Goal: Book appointment/travel/reservation

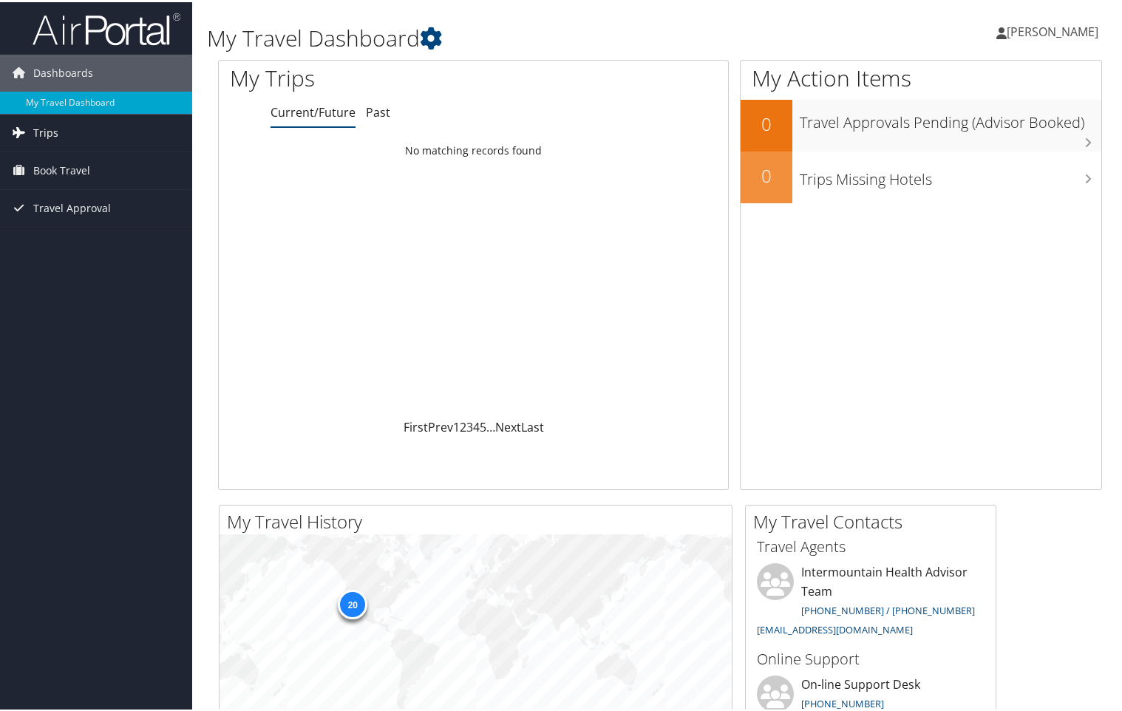
click at [54, 129] on span "Trips" at bounding box center [45, 130] width 25 height 37
click at [56, 235] on span "Book Travel" at bounding box center [61, 235] width 57 height 37
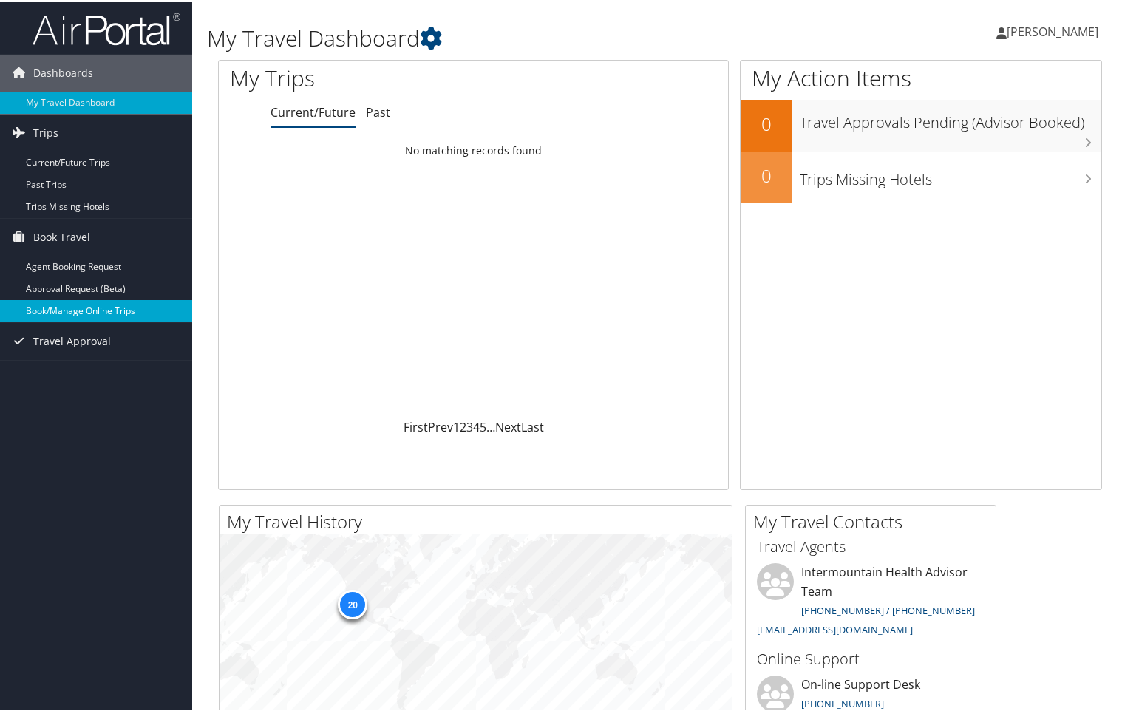
click at [66, 307] on link "Book/Manage Online Trips" at bounding box center [96, 309] width 192 height 22
